Goal: Obtain resource: Download file/media

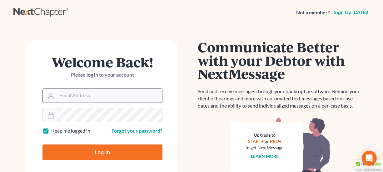
click at [69, 97] on input "Email Address" at bounding box center [109, 96] width 105 height 14
type input "mgoodin@glfok.com"
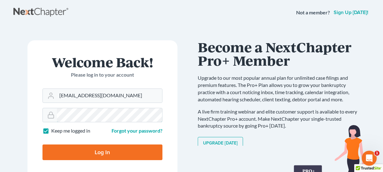
click at [43, 144] on input "Log In" at bounding box center [103, 152] width 120 height 16
type input "Thinking..."
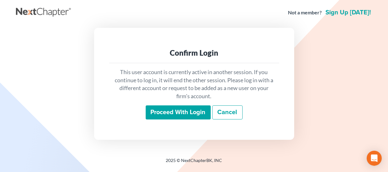
click at [194, 113] on input "Proceed with login" at bounding box center [178, 112] width 65 height 14
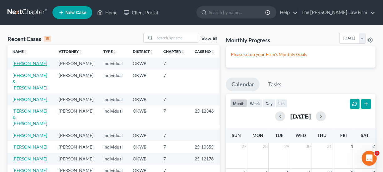
click at [25, 63] on link "[PERSON_NAME]" at bounding box center [30, 63] width 35 height 5
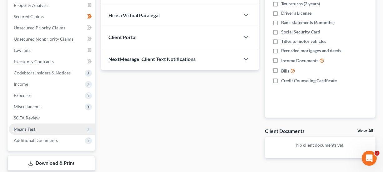
scroll to position [125, 0]
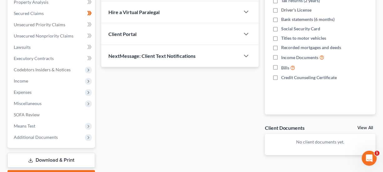
click at [45, 159] on link "Download & Print" at bounding box center [52, 160] width 88 height 15
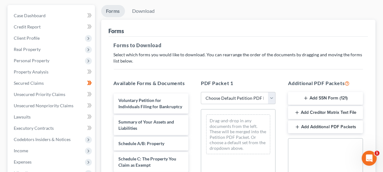
scroll to position [125, 0]
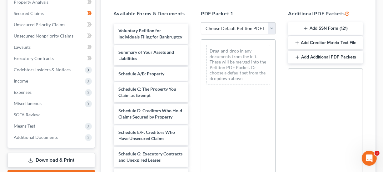
click at [271, 26] on select "Choose Default Petition PDF Packet Complete Bankruptcy Petition (all forms and …" at bounding box center [238, 28] width 75 height 13
drag, startPoint x: 271, startPoint y: 26, endPoint x: 287, endPoint y: 23, distance: 15.8
click at [271, 26] on select "Choose Default Petition PDF Packet Complete Bankruptcy Petition (all forms and …" at bounding box center [238, 28] width 75 height 13
click at [322, 25] on button "Add SSN Form (121)" at bounding box center [325, 28] width 75 height 13
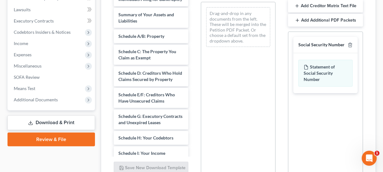
scroll to position [220, 0]
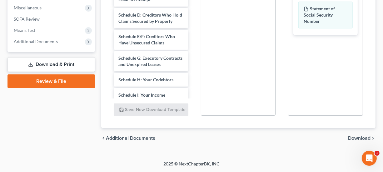
click at [356, 138] on span "Download" at bounding box center [359, 138] width 23 height 5
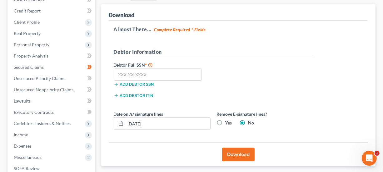
scroll to position [67, 0]
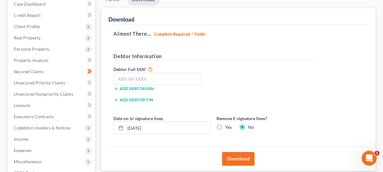
click at [226, 127] on label "Yes" at bounding box center [229, 127] width 7 height 6
click at [228, 127] on input "Yes" at bounding box center [230, 126] width 4 height 4
radio input "true"
radio input "false"
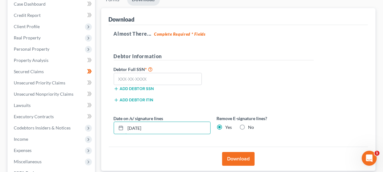
drag, startPoint x: 192, startPoint y: 129, endPoint x: 107, endPoint y: 128, distance: 84.4
click at [107, 128] on div "Download Almost There... Complete Required * Fields Debtor Information Debtor F…" at bounding box center [238, 89] width 275 height 163
click at [128, 79] on input "text" at bounding box center [158, 79] width 88 height 13
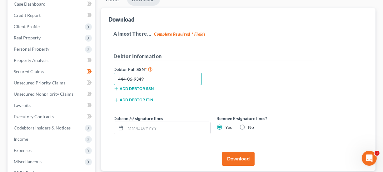
type input "444-06-9349"
click at [239, 160] on button "Download" at bounding box center [238, 159] width 33 height 14
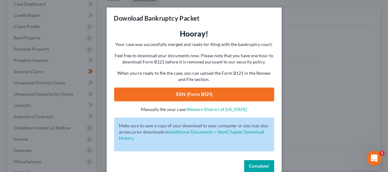
click at [199, 95] on link "SSN (Form B121)" at bounding box center [194, 95] width 160 height 14
click at [255, 163] on button "Complete!" at bounding box center [259, 166] width 30 height 13
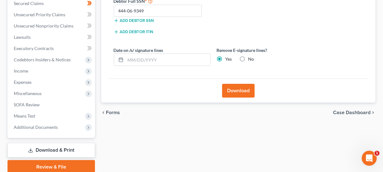
scroll to position [160, 0]
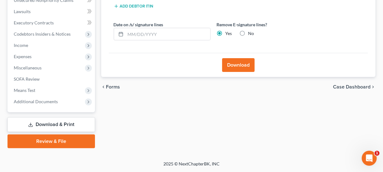
click at [65, 126] on link "Download & Print" at bounding box center [52, 124] width 88 height 15
click at [58, 126] on link "Download & Print" at bounding box center [52, 124] width 88 height 15
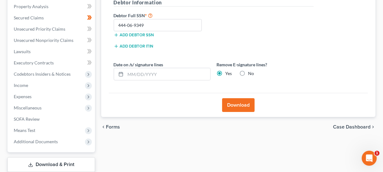
scroll to position [129, 0]
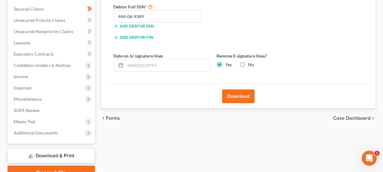
click at [64, 153] on link "Download & Print" at bounding box center [52, 155] width 88 height 15
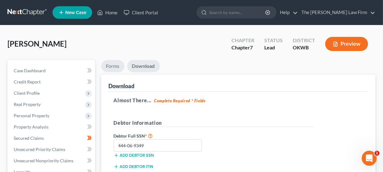
click at [116, 68] on link "Forms" at bounding box center [112, 66] width 23 height 12
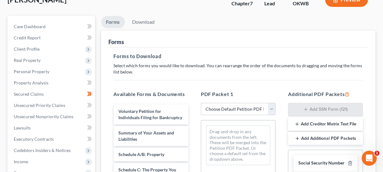
scroll to position [94, 0]
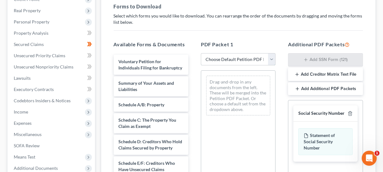
click at [268, 60] on select "Choose Default Petition PDF Packet Complete Bankruptcy Petition (all forms and …" at bounding box center [238, 59] width 75 height 13
select select "0"
click at [201, 53] on select "Choose Default Petition PDF Packet Complete Bankruptcy Petition (all forms and …" at bounding box center [238, 59] width 75 height 13
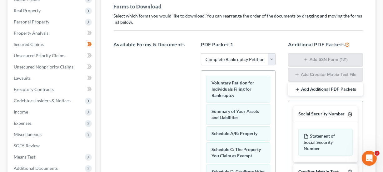
click at [348, 114] on icon "button" at bounding box center [350, 114] width 5 height 5
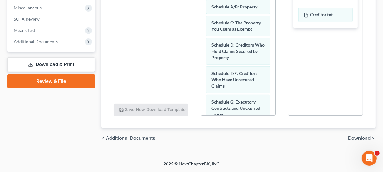
click at [365, 139] on span "Download" at bounding box center [359, 138] width 23 height 5
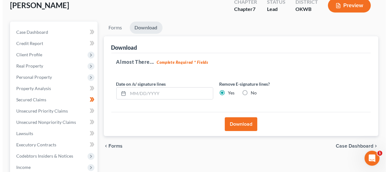
scroll to position [35, 0]
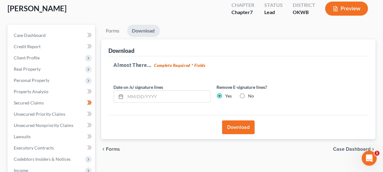
click at [231, 126] on button "Download" at bounding box center [238, 127] width 33 height 14
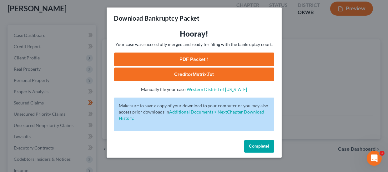
click at [198, 58] on link "PDF Packet 1" at bounding box center [194, 60] width 160 height 14
